Goal: Task Accomplishment & Management: Use online tool/utility

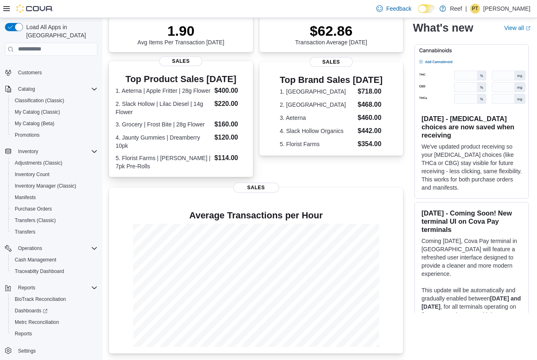
scroll to position [196, 0]
click at [32, 330] on span "Reports" at bounding box center [23, 333] width 17 height 7
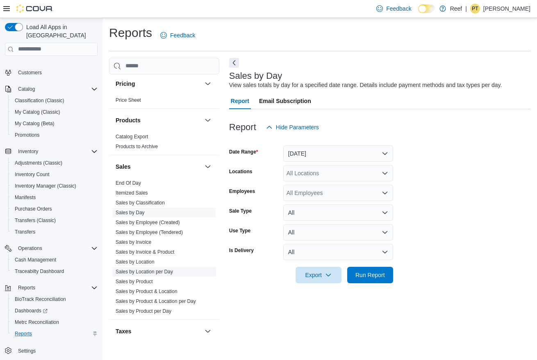
scroll to position [325, 0]
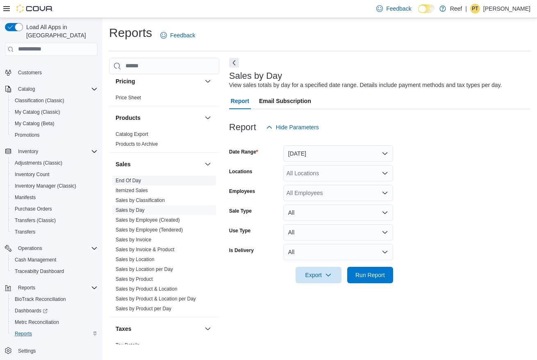
click at [132, 178] on link "End Of Day" at bounding box center [128, 181] width 25 height 6
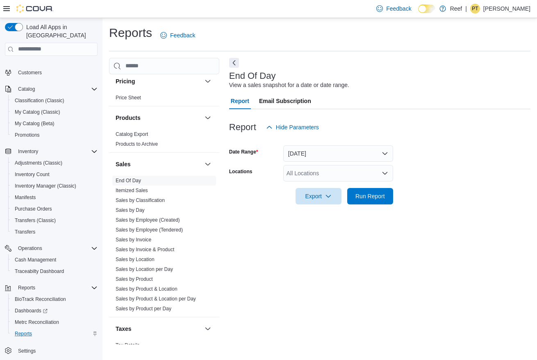
click at [365, 157] on button "[DATE]" at bounding box center [338, 153] width 110 height 16
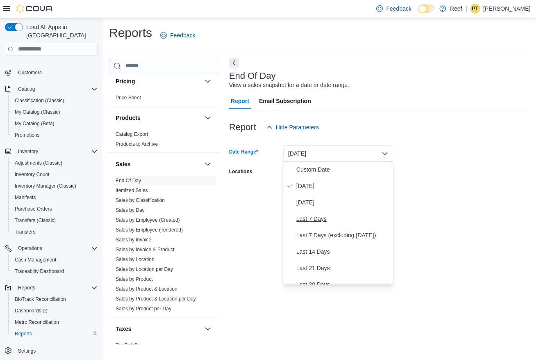
click at [325, 219] on span "Last 7 Days" at bounding box center [342, 219] width 93 height 10
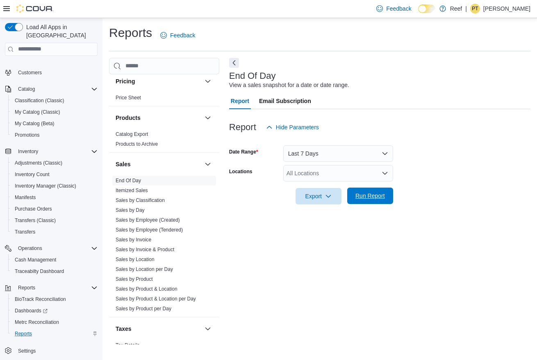
click at [372, 193] on span "Run Report" at bounding box center [370, 195] width 30 height 8
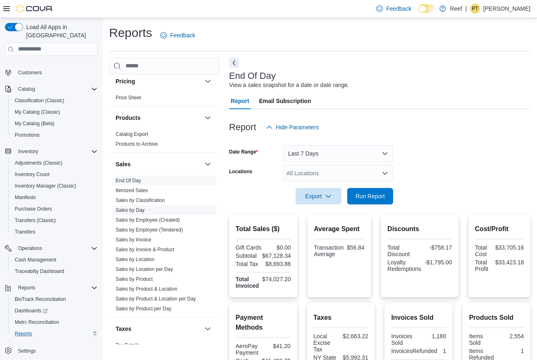
click at [144, 208] on link "Sales by Day" at bounding box center [130, 210] width 29 height 6
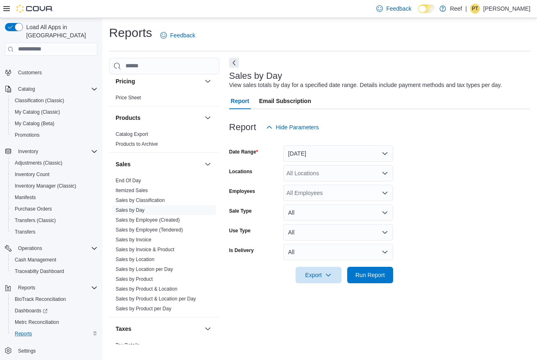
click at [354, 150] on button "Yesterday" at bounding box center [338, 153] width 110 height 16
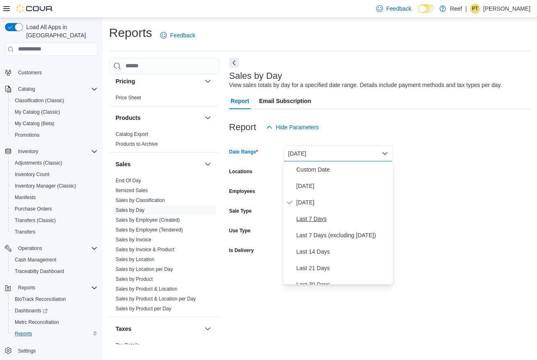
click at [321, 216] on span "Last 7 Days" at bounding box center [342, 219] width 93 height 10
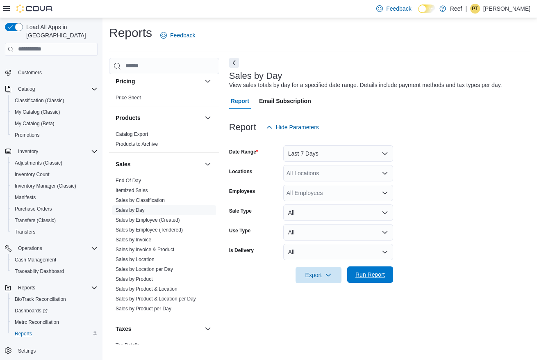
click at [371, 274] on span "Run Report" at bounding box center [370, 274] width 30 height 8
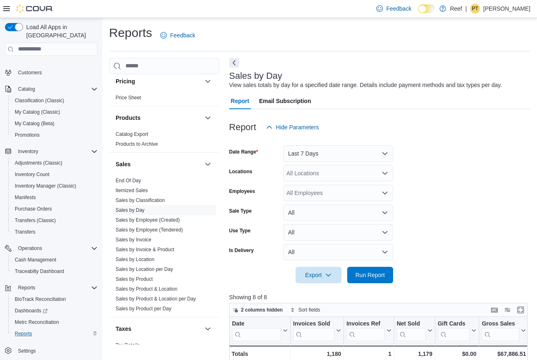
click at [371, 154] on button "Last 7 Days" at bounding box center [338, 153] width 110 height 16
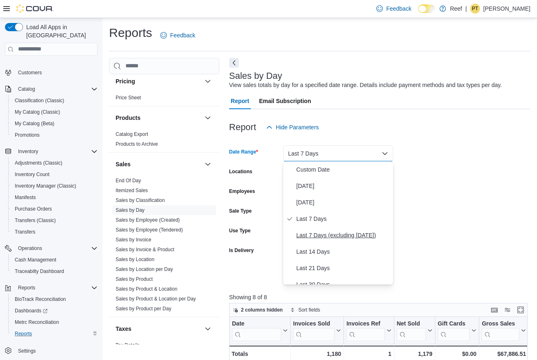
click at [332, 230] on span "Last 7 Days (excluding today)" at bounding box center [342, 235] width 93 height 10
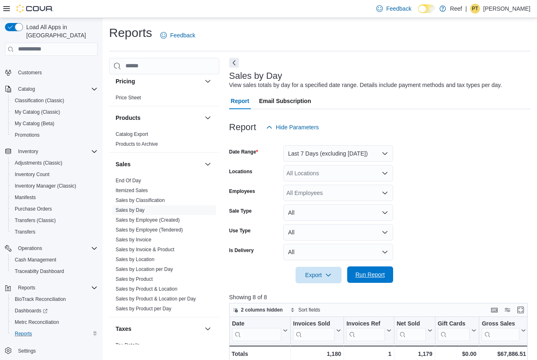
click at [376, 273] on span "Run Report" at bounding box center [370, 274] width 30 height 8
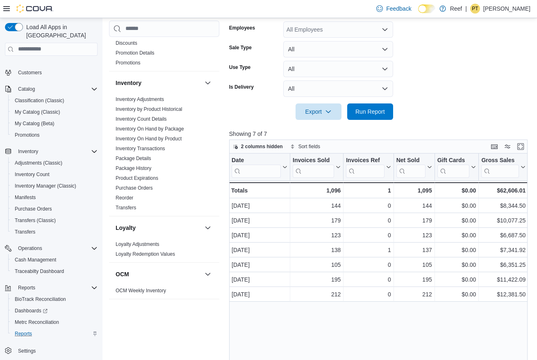
scroll to position [43, 0]
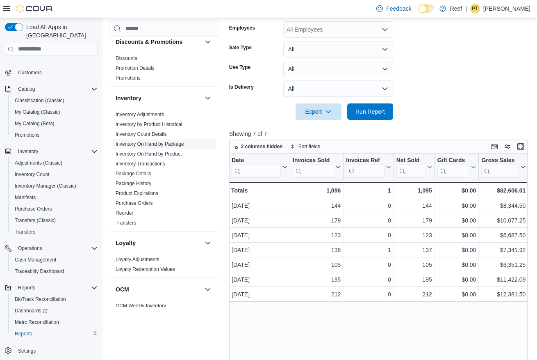
click at [176, 143] on link "Inventory On Hand by Package" at bounding box center [150, 144] width 68 height 6
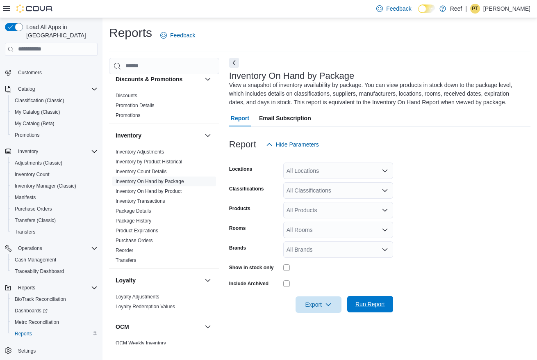
click at [389, 302] on button "Run Report" at bounding box center [370, 304] width 46 height 16
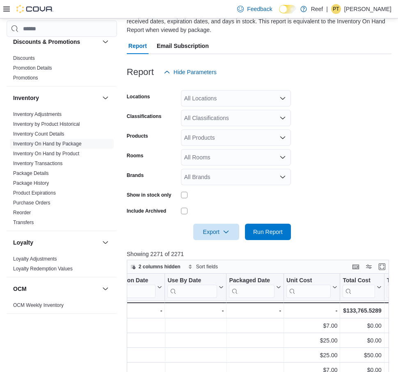
scroll to position [81, 0]
click at [264, 141] on div "All Products" at bounding box center [236, 138] width 110 height 16
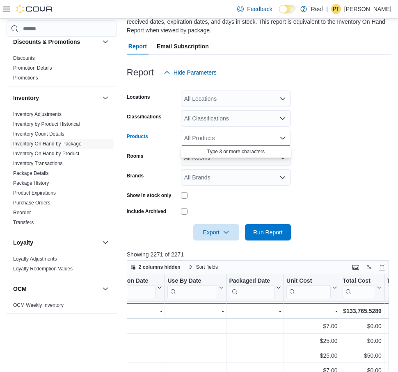
click at [323, 157] on form "Locations All Locations Classifications All Classifications Products All Produc…" at bounding box center [259, 161] width 264 height 160
click at [274, 157] on div "All Rooms" at bounding box center [236, 158] width 110 height 16
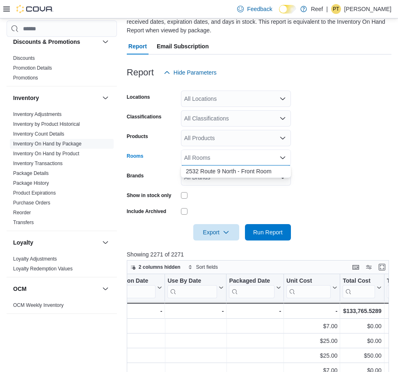
click at [337, 163] on form "Locations All Locations Classifications All Classifications Products All Produc…" at bounding box center [259, 161] width 264 height 160
click at [248, 177] on div "All Brands" at bounding box center [236, 177] width 110 height 16
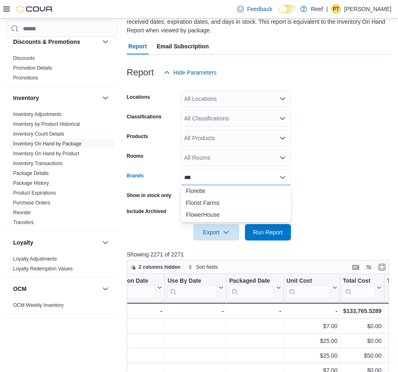
type input "***"
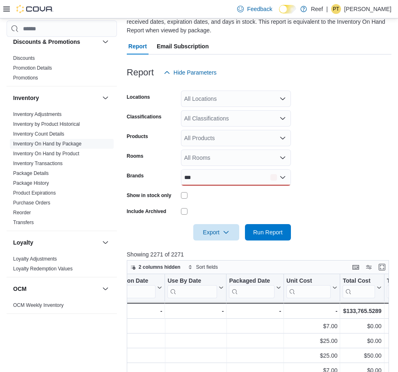
click at [323, 193] on form "Locations All Locations Classifications All Classifications Products All Produc…" at bounding box center [259, 161] width 264 height 160
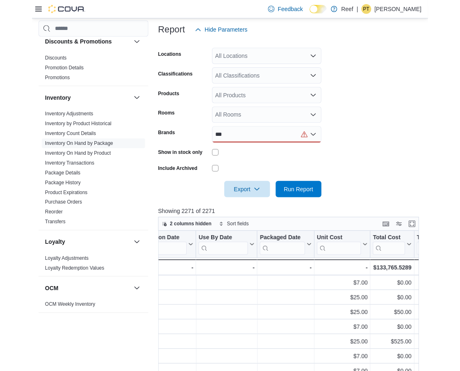
scroll to position [128, 0]
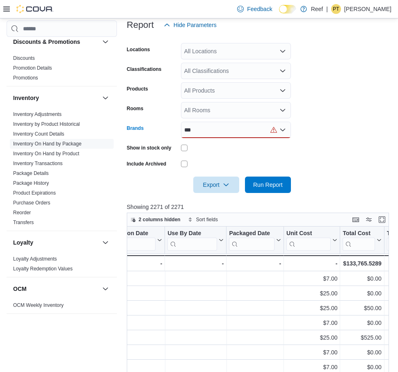
click at [240, 129] on div "***" at bounding box center [236, 130] width 110 height 16
click at [209, 153] on span "Florist Farms" at bounding box center [236, 155] width 100 height 8
click at [321, 146] on form "Locations All Locations Classifications All Classifications Products All Produc…" at bounding box center [259, 113] width 264 height 160
click at [275, 186] on span "Run Report" at bounding box center [268, 184] width 30 height 8
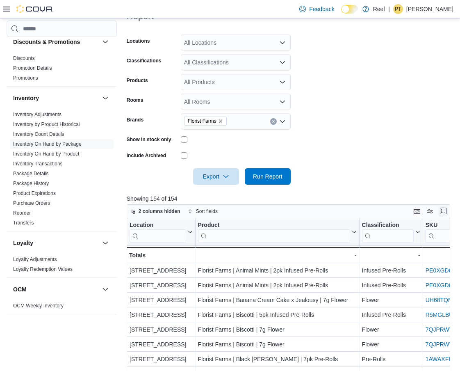
click at [442, 210] on button "Enter fullscreen" at bounding box center [443, 211] width 10 height 10
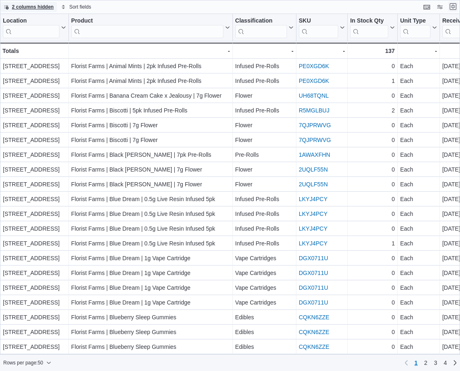
click at [453, 7] on button "Exit fullscreen" at bounding box center [453, 7] width 10 height 10
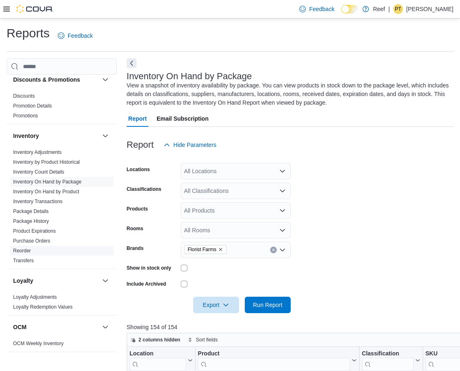
click at [23, 249] on link "Reorder" at bounding box center [22, 251] width 18 height 6
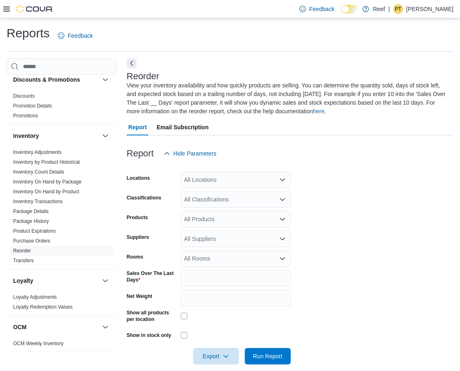
scroll to position [9, 0]
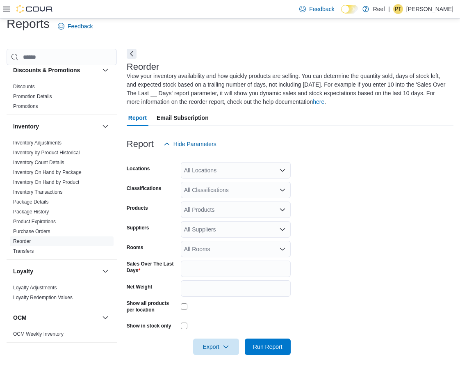
click at [275, 226] on div "All Suppliers" at bounding box center [236, 229] width 110 height 16
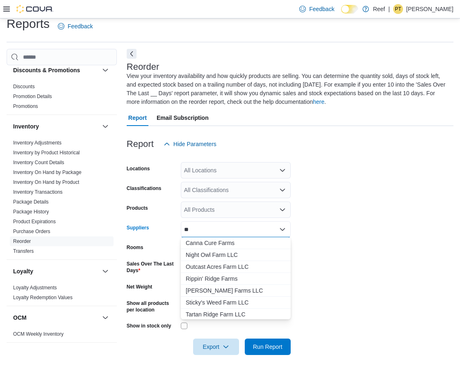
type input "*"
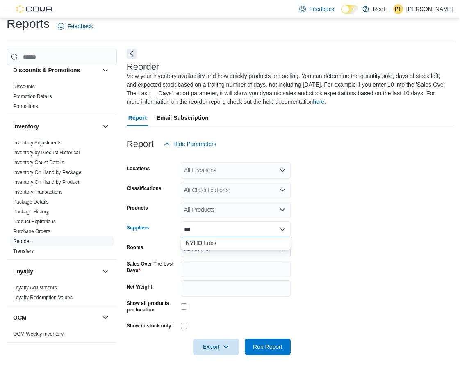
scroll to position [0, 0]
type input "***"
click at [201, 244] on span "NYHO Labs" at bounding box center [236, 243] width 100 height 8
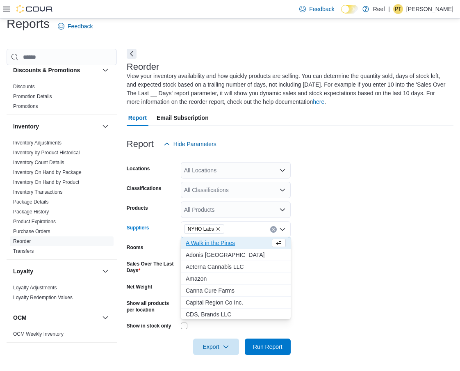
click at [392, 230] on form "Locations All Locations Classifications All Classifications Products All Produc…" at bounding box center [290, 253] width 327 height 203
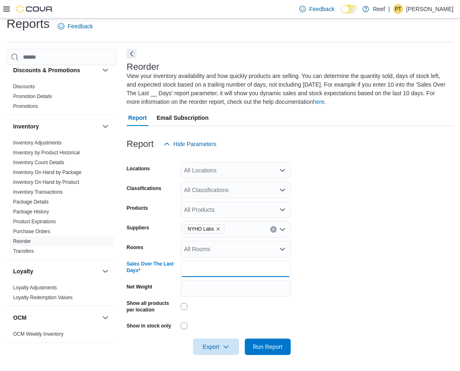
click at [263, 273] on input "*" at bounding box center [236, 268] width 110 height 16
type input "**"
click at [265, 350] on span "Run Report" at bounding box center [268, 346] width 36 height 16
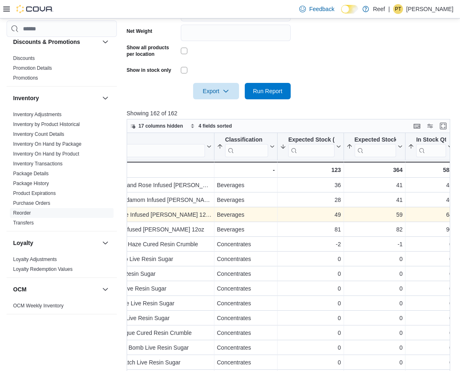
scroll to position [0, 60]
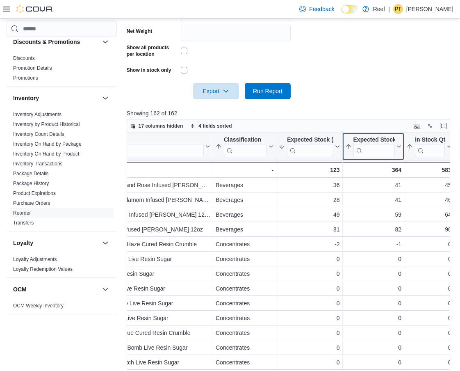
click at [398, 142] on button "Expected Stock (7 Days)" at bounding box center [373, 146] width 57 height 21
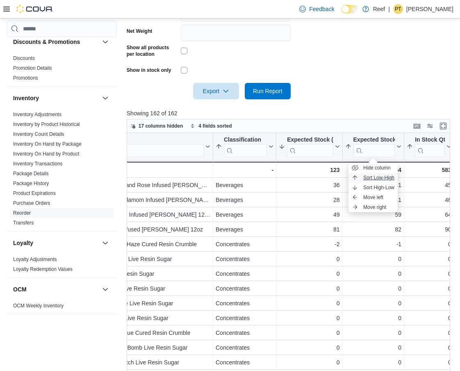
click at [379, 177] on span "Sort Low-High" at bounding box center [378, 177] width 31 height 7
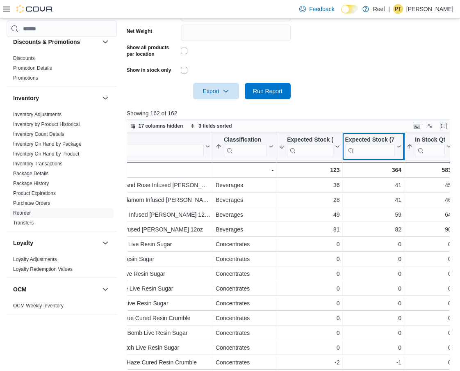
click at [401, 150] on div at bounding box center [404, 146] width 7 height 27
click at [400, 144] on icon at bounding box center [398, 146] width 7 height 5
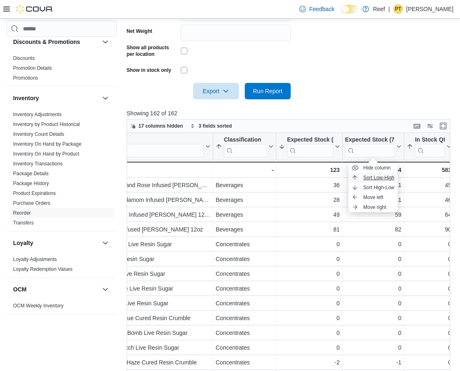
click at [384, 176] on span "Sort Low-High" at bounding box center [378, 177] width 31 height 7
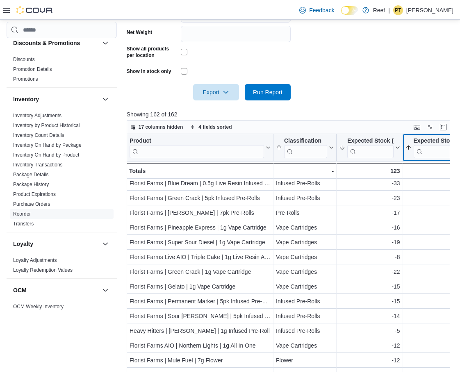
scroll to position [3, 0]
